Goal: Task Accomplishment & Management: Complete application form

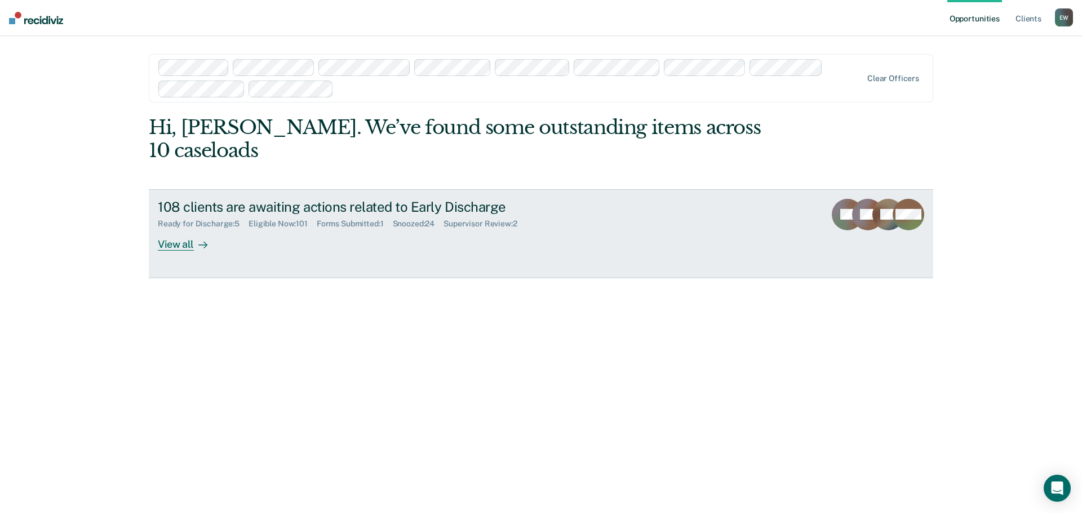
click at [180, 229] on div "View all" at bounding box center [189, 240] width 63 height 22
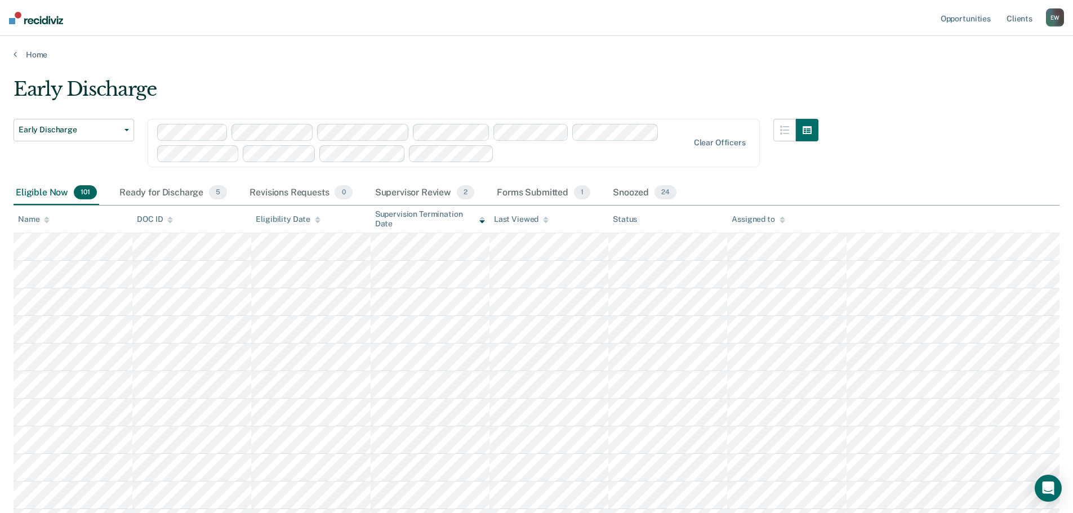
click at [762, 216] on div "Assigned to" at bounding box center [758, 220] width 53 height 10
click at [465, 193] on span "2" at bounding box center [465, 192] width 17 height 15
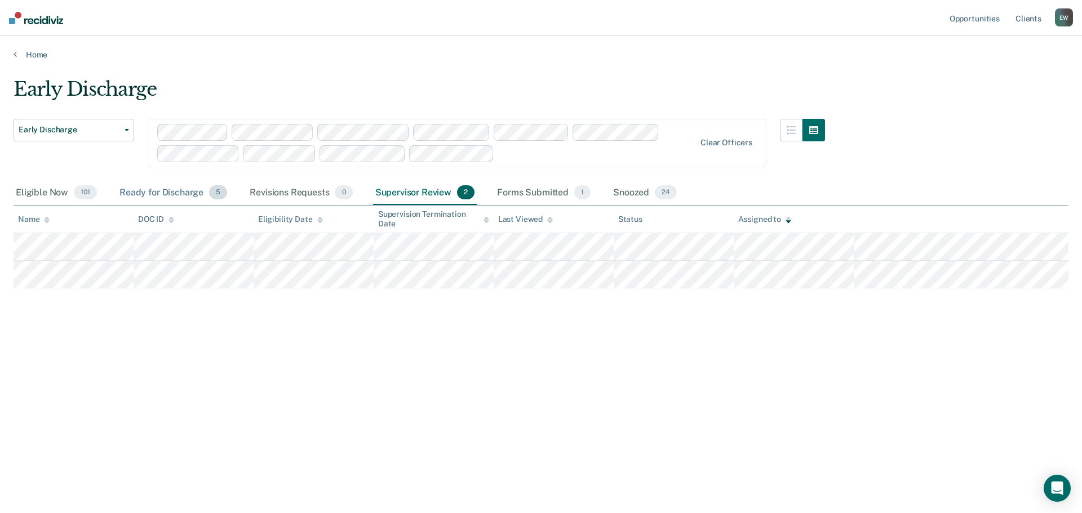
click at [216, 197] on span "5" at bounding box center [218, 192] width 18 height 15
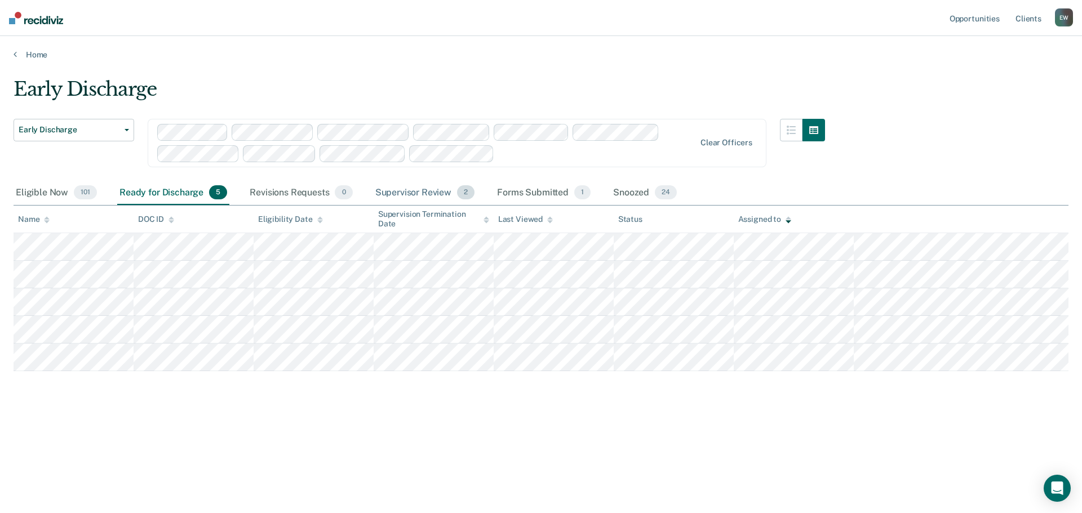
click at [457, 190] on span "2" at bounding box center [465, 192] width 17 height 15
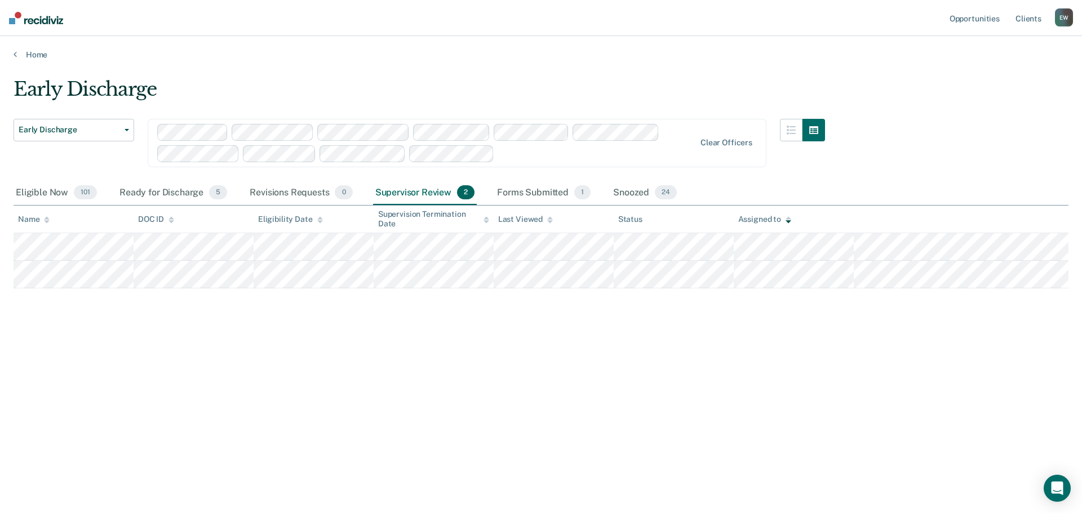
click at [755, 217] on div "Assigned to" at bounding box center [764, 220] width 53 height 10
click at [754, 217] on div "Assigned to" at bounding box center [764, 220] width 53 height 10
click at [755, 219] on div "Assigned to" at bounding box center [764, 220] width 53 height 10
click at [783, 219] on div "Assigned to" at bounding box center [764, 220] width 53 height 10
click at [788, 219] on icon at bounding box center [788, 217] width 6 height 3
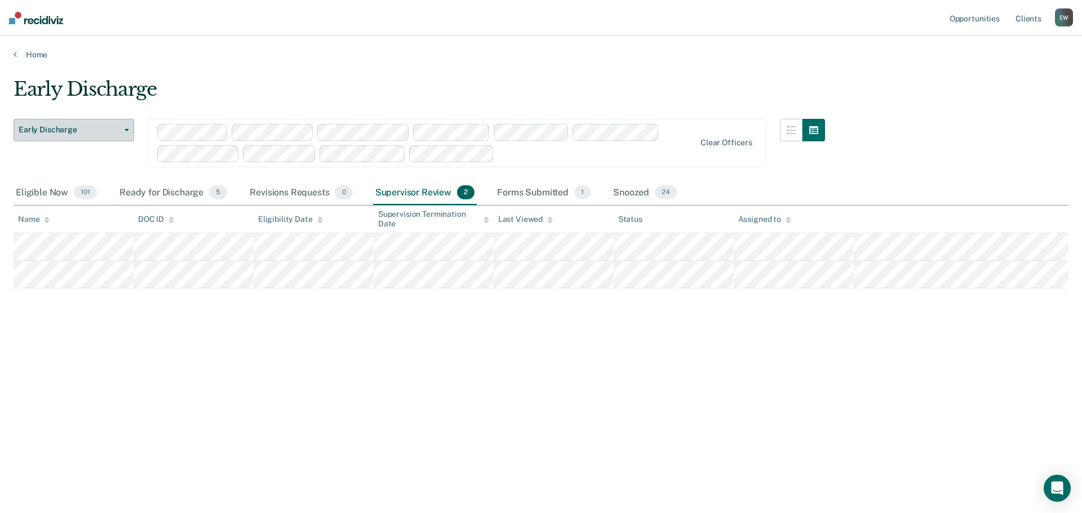
click at [59, 131] on span "Early Discharge" at bounding box center [69, 130] width 101 height 10
click at [34, 190] on div "Eligible Now 101" at bounding box center [57, 193] width 86 height 25
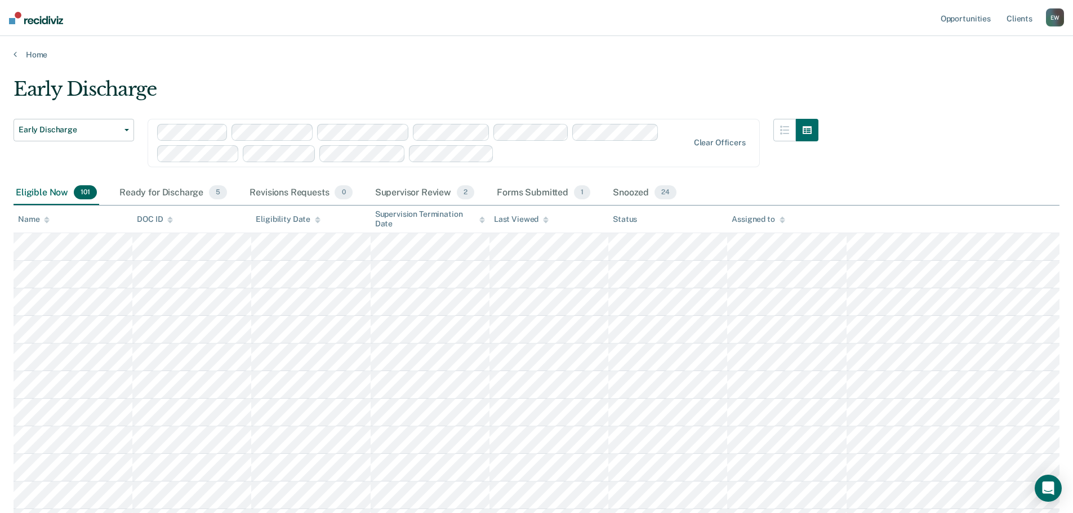
click at [753, 220] on div "Assigned to" at bounding box center [758, 220] width 53 height 10
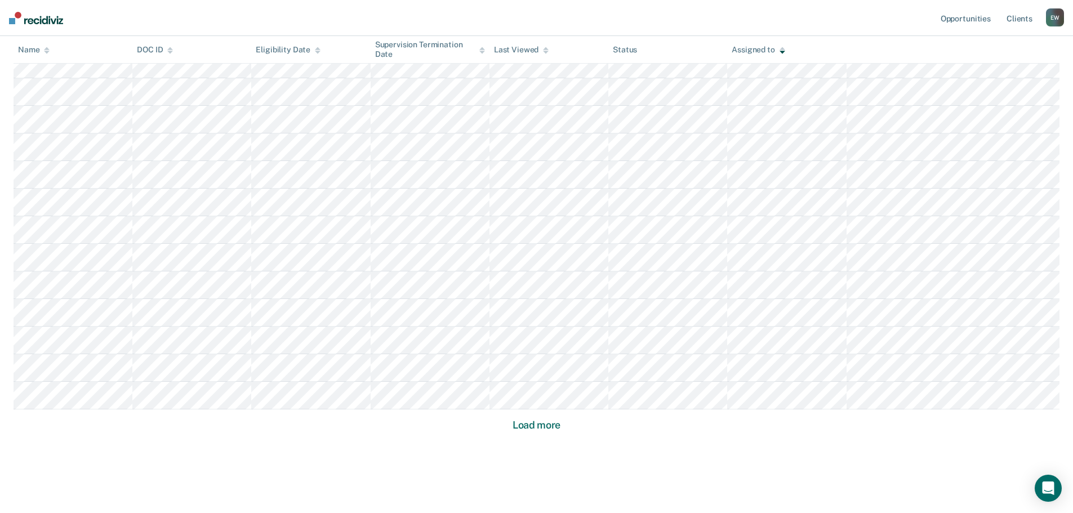
scroll to position [670, 0]
click at [528, 405] on button "Load more" at bounding box center [536, 408] width 55 height 14
click at [528, 406] on button "Load more" at bounding box center [536, 408] width 55 height 14
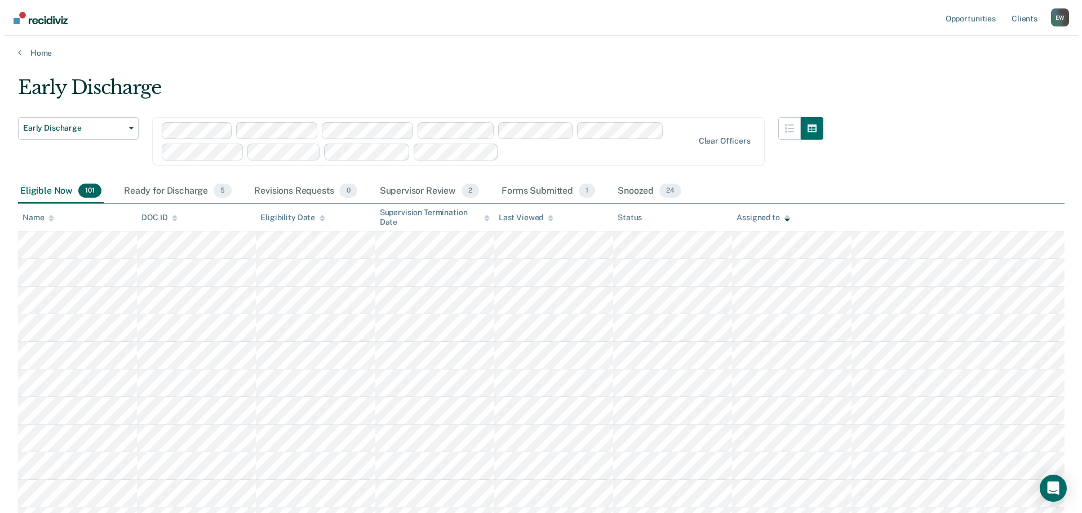
scroll to position [0, 0]
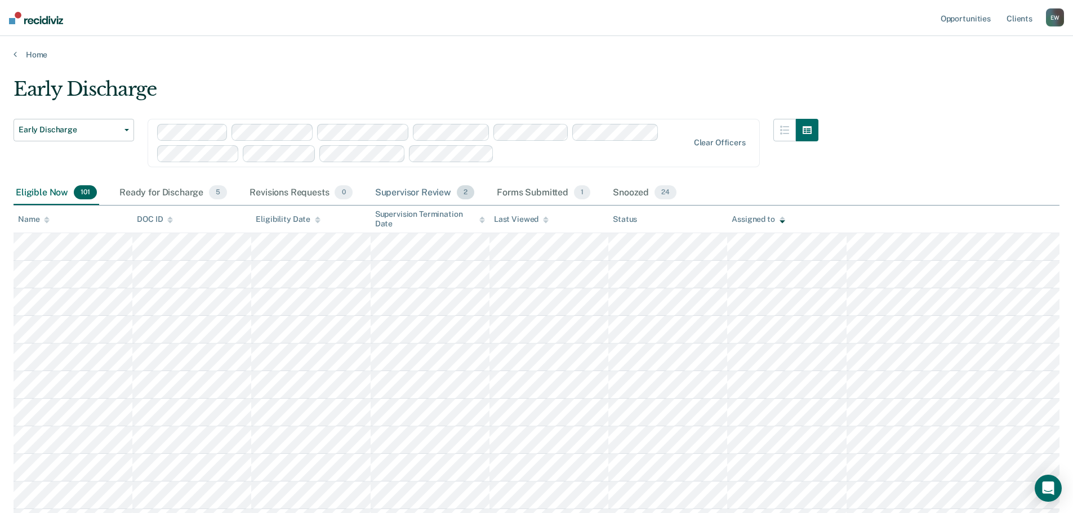
click at [394, 188] on div "Supervisor Review 2" at bounding box center [425, 193] width 104 height 25
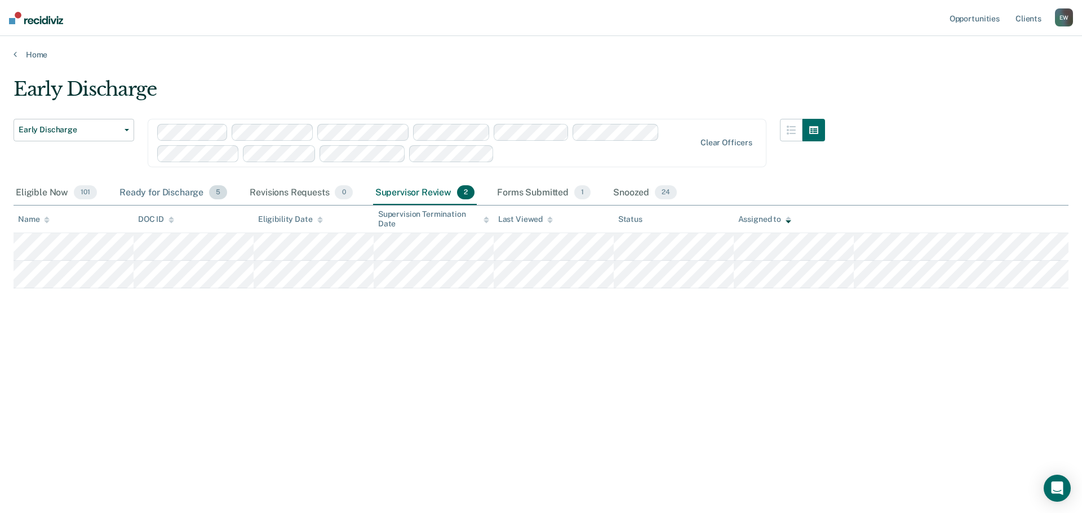
click at [174, 192] on div "Ready for Discharge 5" at bounding box center [173, 193] width 112 height 25
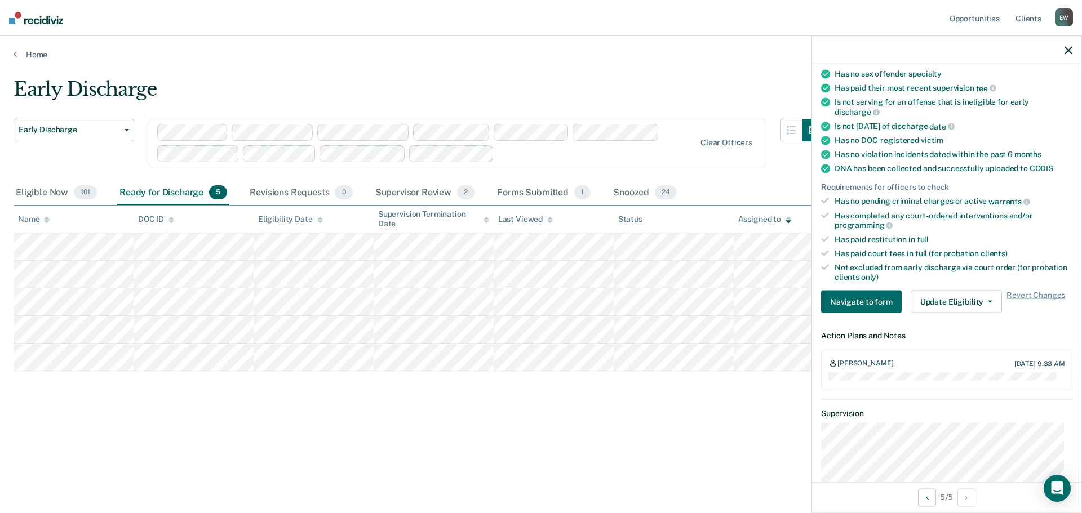
scroll to position [169, 0]
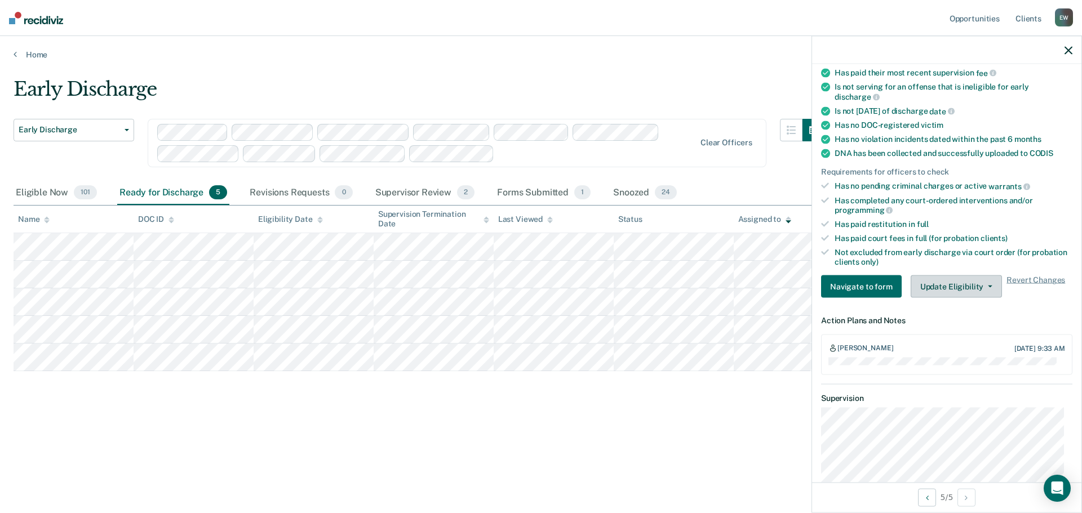
click at [982, 287] on button "Update Eligibility" at bounding box center [956, 287] width 91 height 23
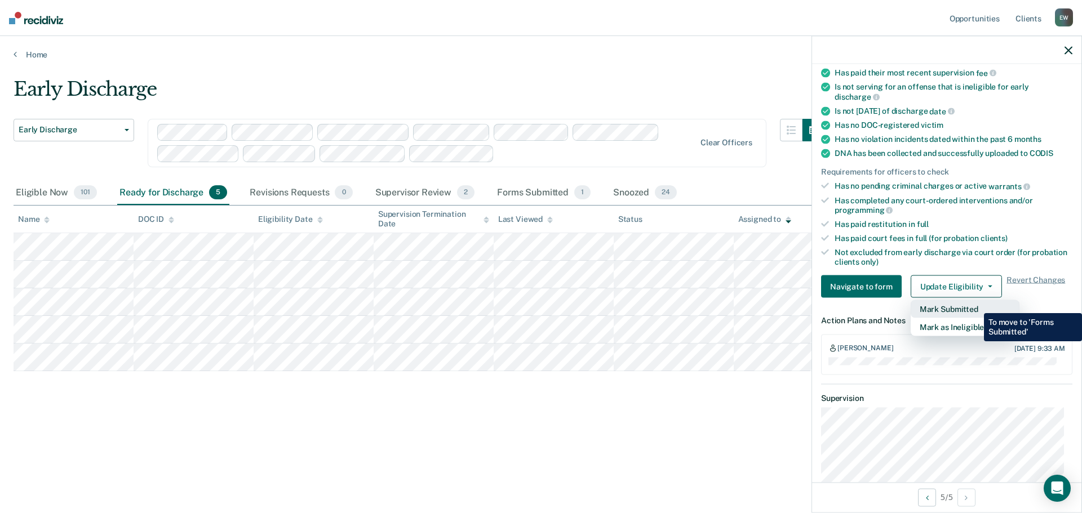
click at [975, 305] on button "Mark Submitted" at bounding box center [965, 309] width 109 height 18
